Goal: Transaction & Acquisition: Subscribe to service/newsletter

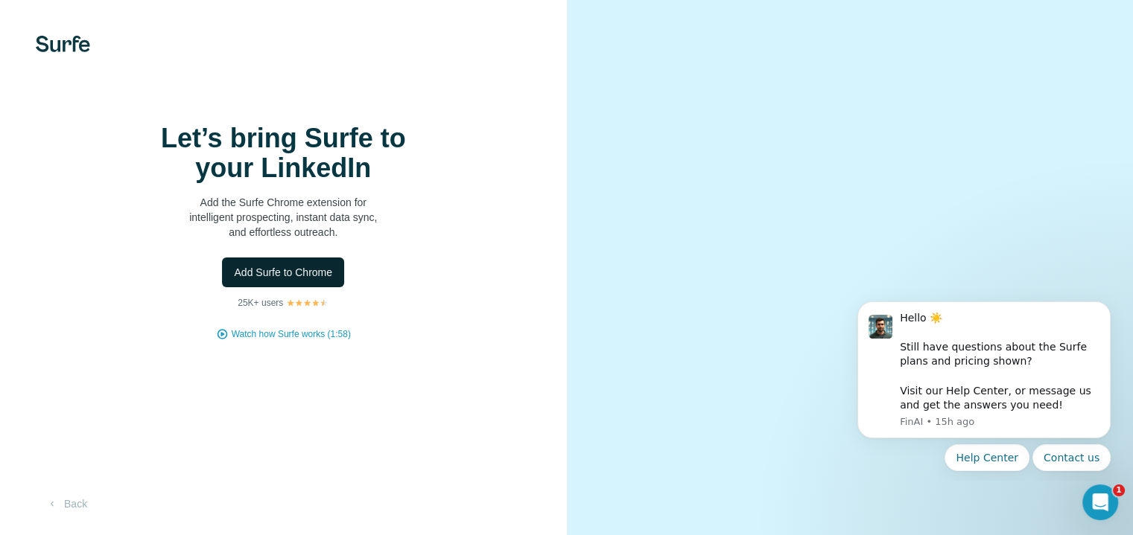
click at [306, 280] on span "Add Surfe to Chrome" at bounding box center [283, 272] width 98 height 15
click at [77, 188] on div "Let’s bring Surfe to your LinkedIn Add the Surfe Chrome extension for intellige…" at bounding box center [283, 232] width 507 height 217
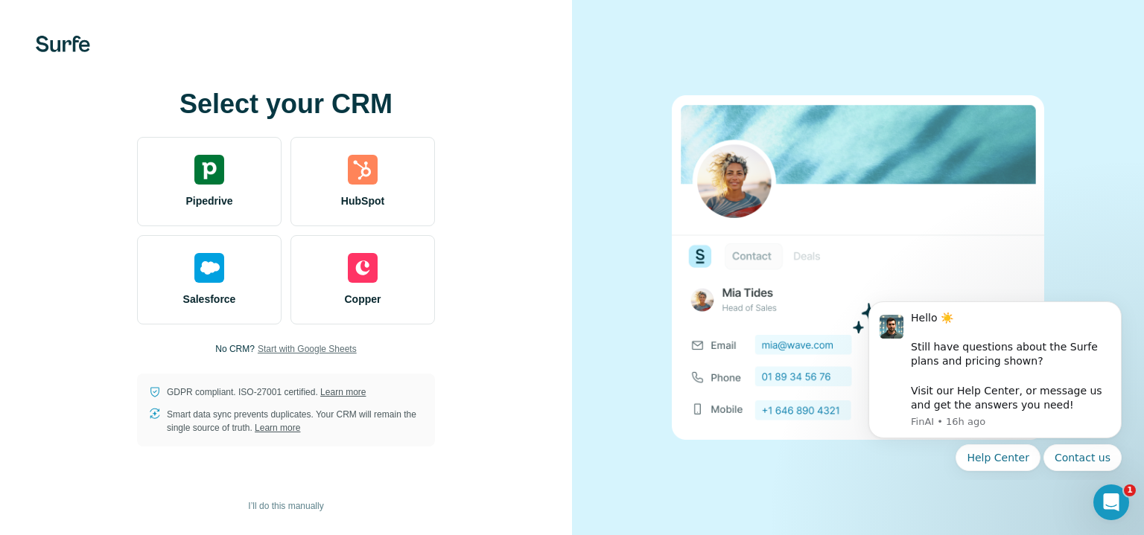
click at [302, 349] on span "Start with Google Sheets" at bounding box center [307, 349] width 99 height 13
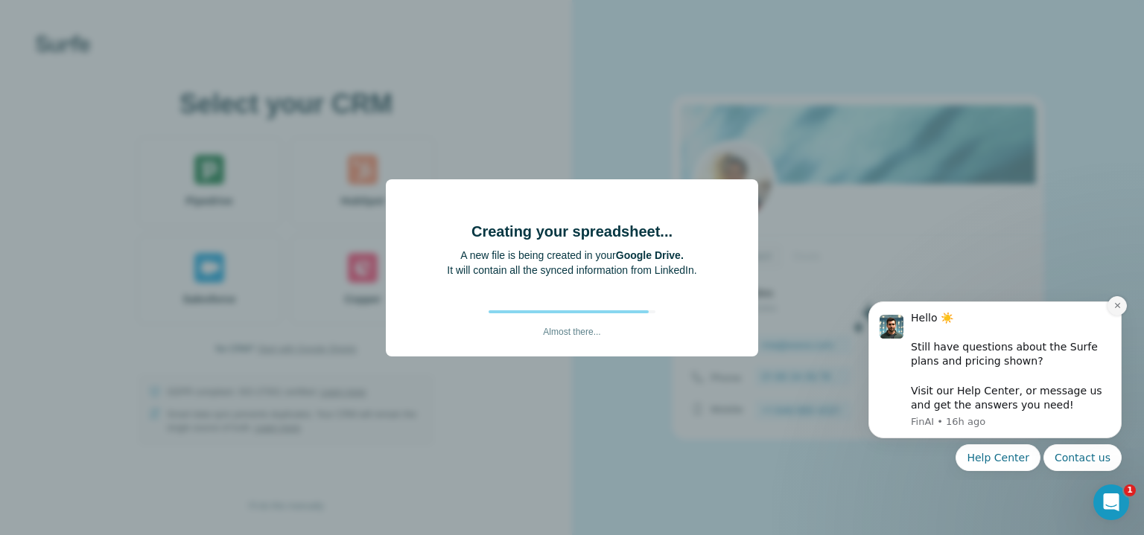
click at [1117, 305] on icon "Dismiss notification" at bounding box center [1117, 306] width 8 height 8
